Goal: Transaction & Acquisition: Subscribe to service/newsletter

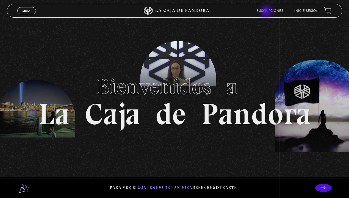
click at [267, 12] on link "Suscripciones" at bounding box center [270, 10] width 27 height 3
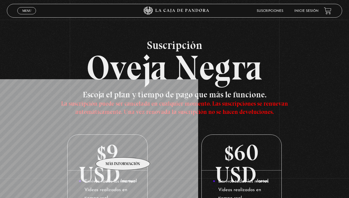
click at [123, 149] on p "$9 USD /mensual" at bounding box center [108, 153] width 80 height 36
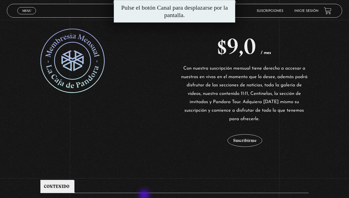
scroll to position [132, 0]
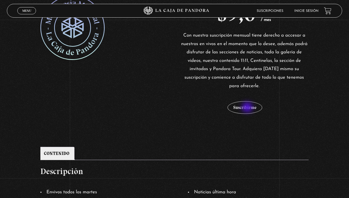
click at [248, 108] on button "Suscribirme" at bounding box center [245, 107] width 35 height 13
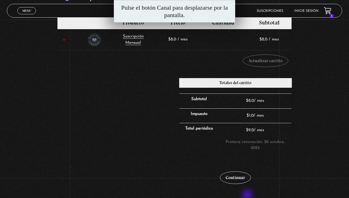
scroll to position [132, 0]
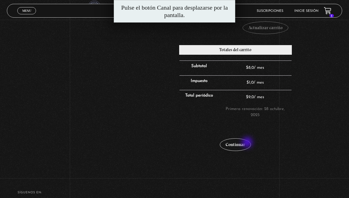
click at [248, 143] on link "Continuar" at bounding box center [235, 144] width 31 height 13
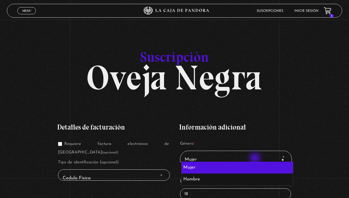
click at [256, 159] on span "× Mujer" at bounding box center [236, 159] width 107 height 12
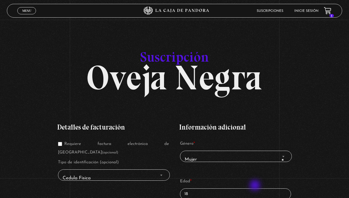
click at [256, 186] on p "Edad * 18" at bounding box center [235, 188] width 113 height 24
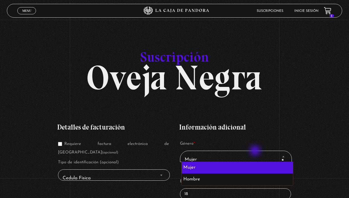
click at [256, 151] on span "× Mujer" at bounding box center [236, 156] width 112 height 11
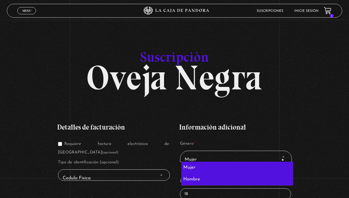
select select "hombre"
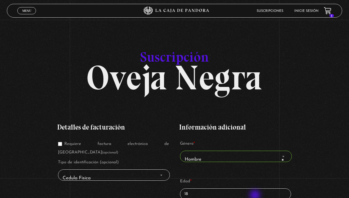
click at [256, 196] on input "18" at bounding box center [235, 193] width 111 height 11
type input "1"
type input "23"
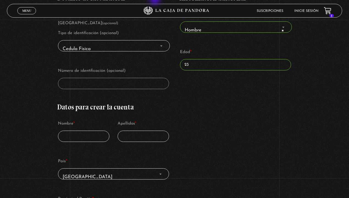
scroll to position [96, 0]
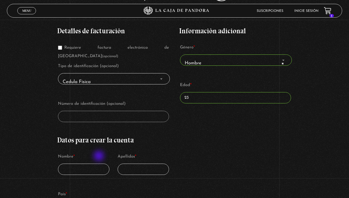
click at [100, 164] on input "Nombre *" at bounding box center [83, 169] width 51 height 11
type input "jareth"
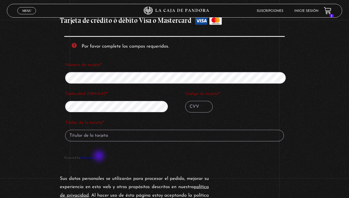
scroll to position [624, 0]
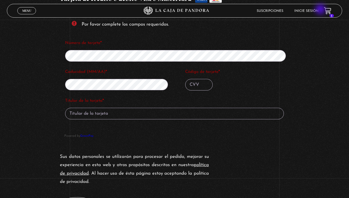
click at [319, 10] on link "Inicie sesión" at bounding box center [306, 10] width 24 height 3
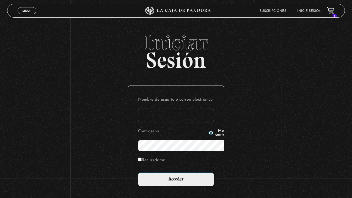
click at [321, 10] on link "Inicie sesión" at bounding box center [309, 10] width 24 height 3
click at [188, 109] on input "Nombre de usuario o correo electrónico" at bounding box center [176, 116] width 76 height 14
type input "J"
type input "jaroVH"
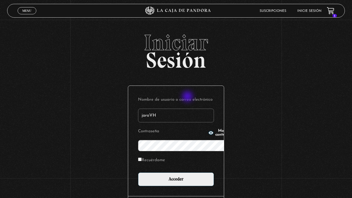
click at [138, 172] on input "Acceder" at bounding box center [176, 179] width 76 height 14
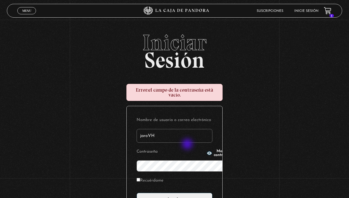
click at [137, 193] on input "Acceder" at bounding box center [175, 200] width 76 height 14
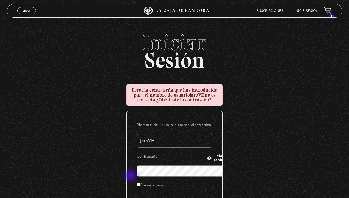
click at [137, 181] on label "Recuérdame" at bounding box center [150, 185] width 27 height 9
click at [137, 183] on input "Recuérdame" at bounding box center [139, 185] width 4 height 4
checkbox input "true"
click at [207, 160] on icon "button" at bounding box center [209, 158] width 5 height 4
click at [207, 161] on icon "button" at bounding box center [209, 157] width 5 height 5
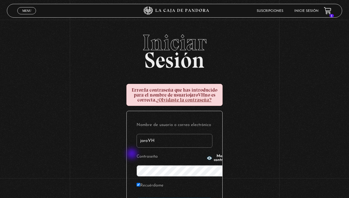
click at [157, 134] on input "jaroVH" at bounding box center [175, 141] width 76 height 14
type input "j"
type input "JaroVH"
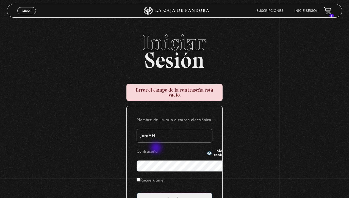
click at [137, 193] on input "Acceder" at bounding box center [175, 200] width 76 height 14
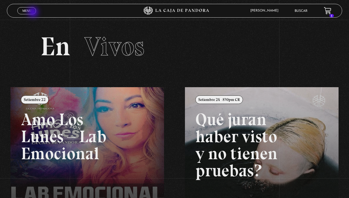
click at [34, 13] on link "Menu Cerrar" at bounding box center [26, 10] width 19 height 7
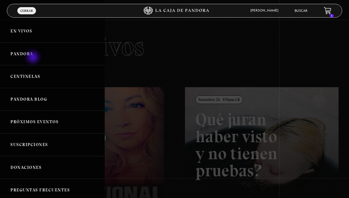
click at [34, 58] on link "Pandora" at bounding box center [52, 54] width 105 height 23
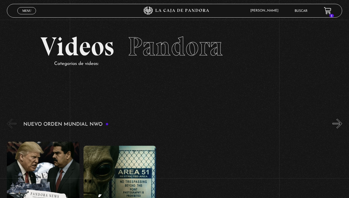
scroll to position [33, 0]
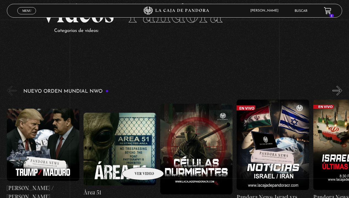
click at [136, 159] on figure at bounding box center [120, 149] width 73 height 73
